Goal: Communication & Community: Participate in discussion

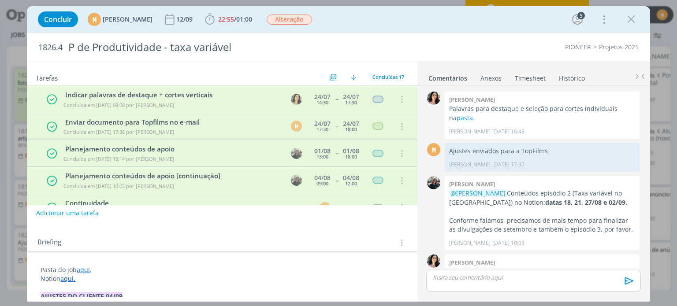
scroll to position [564, 0]
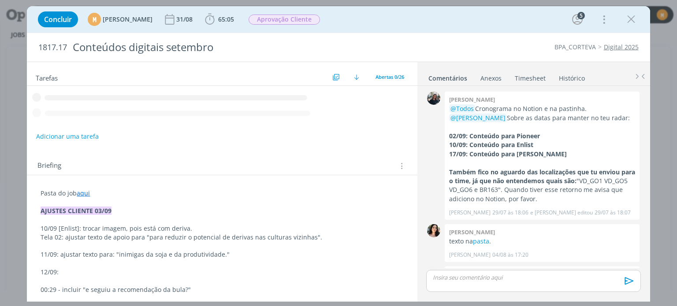
scroll to position [706, 0]
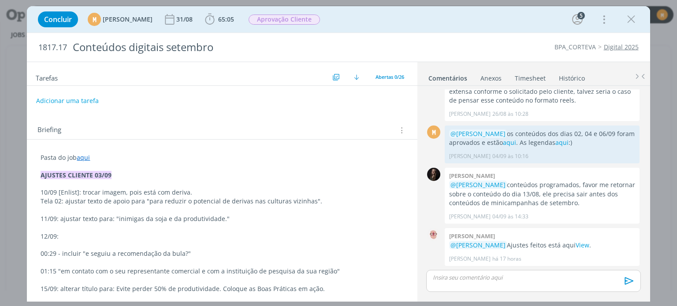
click at [455, 275] on p "dialog" at bounding box center [533, 278] width 200 height 8
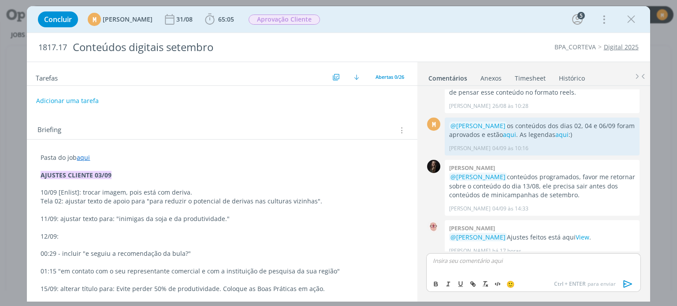
scroll to position [723, 0]
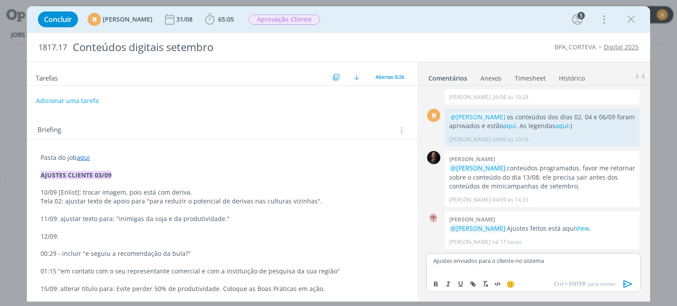
click at [627, 284] on icon "dialog" at bounding box center [628, 284] width 13 height 13
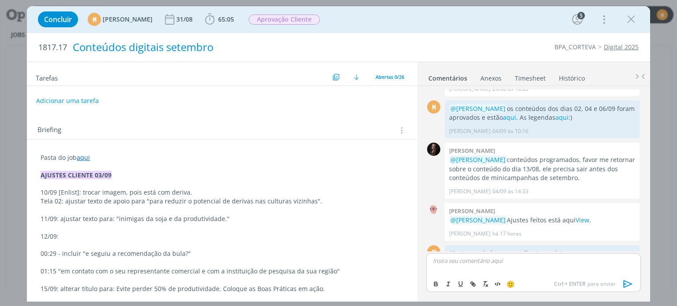
scroll to position [756, 0]
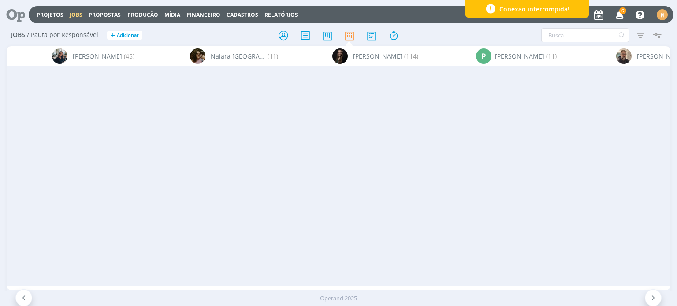
scroll to position [0, 92]
